Goal: Check status: Check status

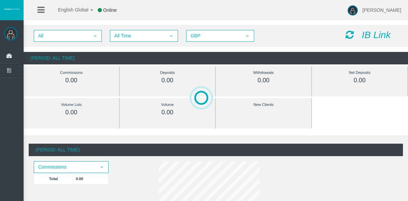
click at [108, 35] on span "All select All Time select 5 GBP select GBP" at bounding box center [147, 35] width 227 height 5
click at [118, 37] on span "All Time" at bounding box center [138, 36] width 55 height 10
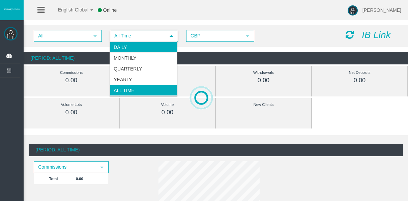
click at [128, 47] on li "Daily" at bounding box center [143, 47] width 67 height 11
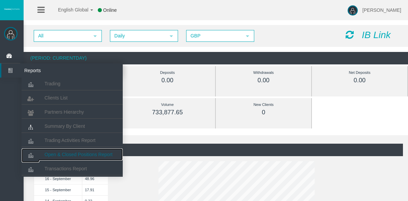
click at [73, 158] on link "Open & Closed Positions Report" at bounding box center [72, 154] width 101 height 12
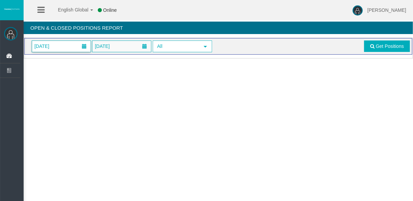
click at [69, 43] on span "[DATE]" at bounding box center [61, 46] width 59 height 11
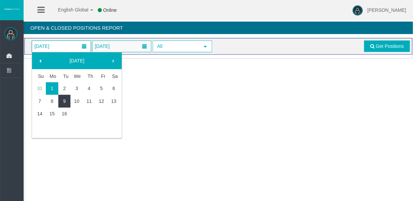
click at [65, 111] on link "16" at bounding box center [64, 114] width 12 height 12
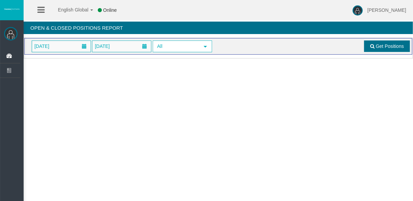
click at [384, 44] on span "Get Positions" at bounding box center [390, 45] width 28 height 5
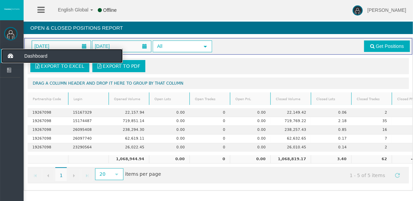
click at [24, 59] on span "Dashboard" at bounding box center [52, 56] width 66 height 14
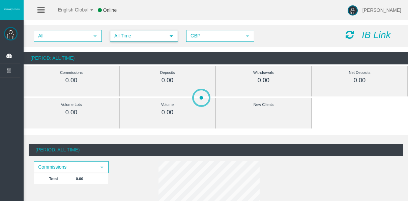
click at [124, 31] on span "All Time" at bounding box center [138, 36] width 55 height 10
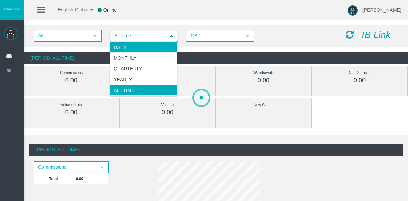
click at [132, 42] on li "Daily" at bounding box center [143, 47] width 67 height 11
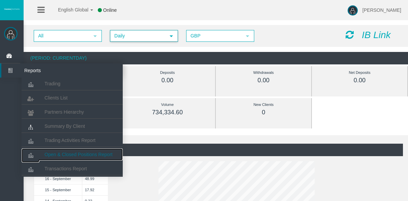
click at [73, 151] on link "Open & Closed Positions Report" at bounding box center [72, 154] width 101 height 12
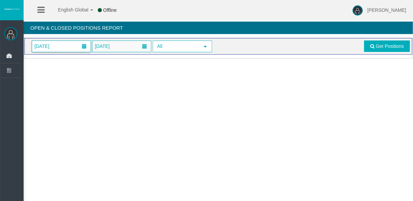
click at [68, 50] on span "[DATE]" at bounding box center [61, 46] width 59 height 11
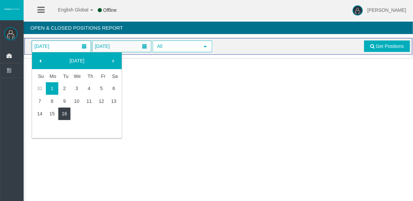
click at [67, 115] on link "16" at bounding box center [64, 114] width 12 height 12
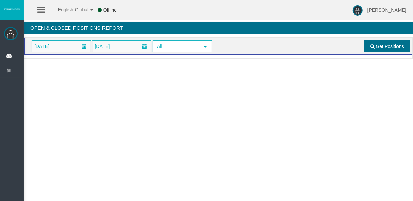
click at [382, 43] on span "Get Positions" at bounding box center [390, 45] width 28 height 5
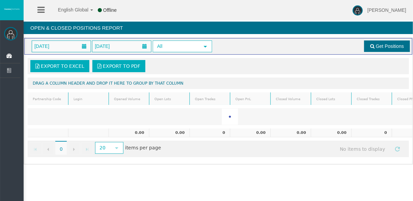
click at [379, 41] on link "Get Positions" at bounding box center [387, 45] width 46 height 11
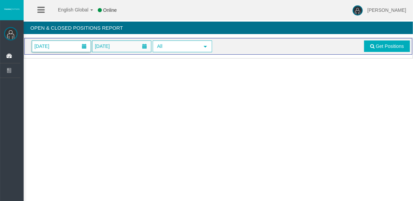
click at [72, 44] on span "[DATE]" at bounding box center [61, 46] width 59 height 11
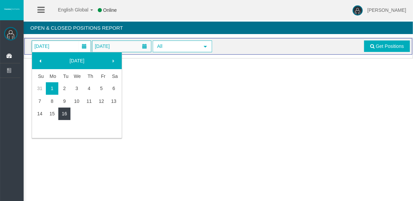
click at [68, 117] on link "16" at bounding box center [64, 114] width 12 height 12
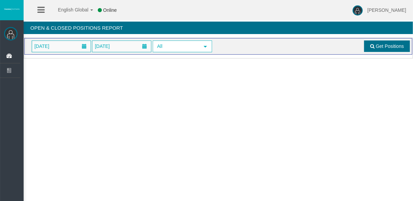
click at [379, 44] on span "Get Positions" at bounding box center [390, 45] width 28 height 5
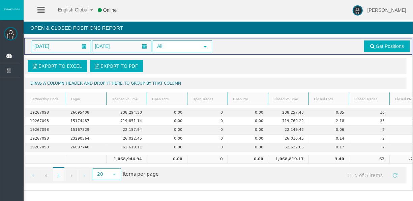
scroll to position [0, 33]
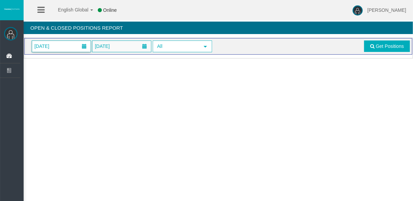
click at [79, 44] on span at bounding box center [84, 46] width 12 height 10
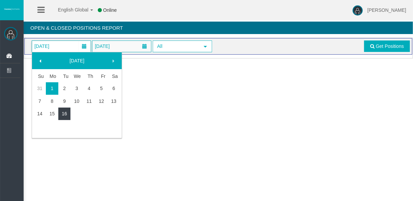
click at [66, 109] on link "16" at bounding box center [64, 114] width 12 height 12
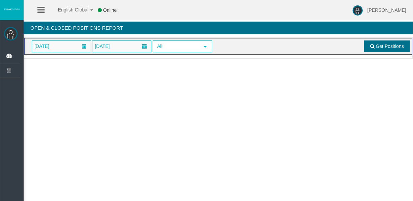
click at [396, 44] on span "Get Positions" at bounding box center [390, 45] width 28 height 5
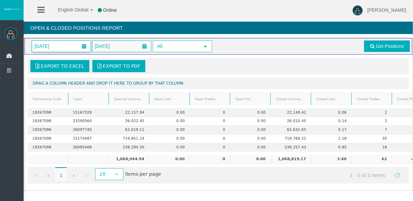
click at [70, 48] on span "[DATE]" at bounding box center [61, 46] width 59 height 11
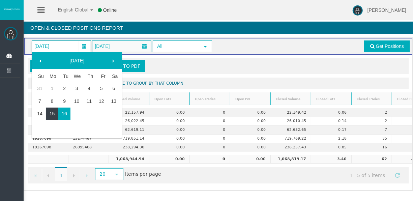
click at [48, 111] on link "15" at bounding box center [52, 114] width 12 height 12
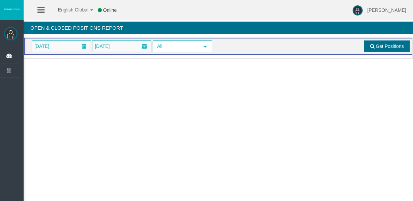
click at [376, 45] on span "Get Positions" at bounding box center [390, 45] width 28 height 5
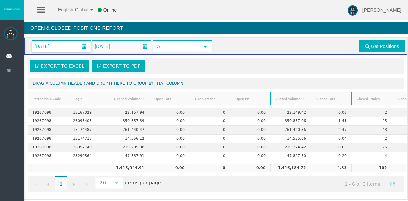
click at [48, 44] on span "15/09/2025" at bounding box center [41, 45] width 19 height 9
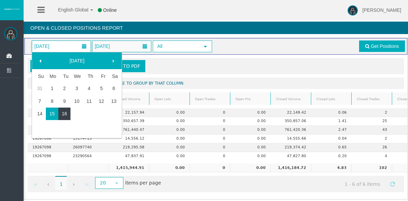
click at [69, 108] on link "16" at bounding box center [64, 114] width 12 height 12
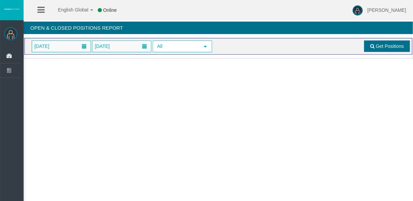
click at [375, 48] on link "Get Positions" at bounding box center [387, 45] width 46 height 11
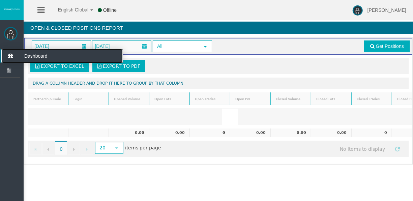
click at [7, 60] on icon at bounding box center [10, 56] width 18 height 14
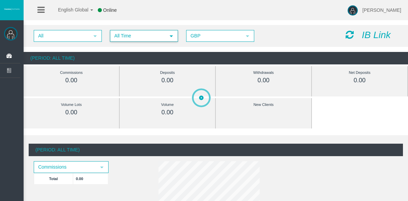
click at [118, 38] on span "All Time" at bounding box center [138, 36] width 55 height 10
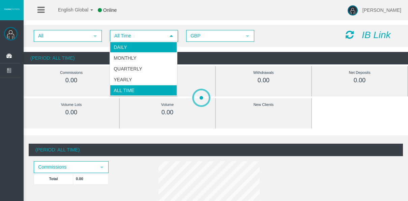
click at [121, 47] on li "Daily" at bounding box center [143, 47] width 67 height 11
